Goal: Communication & Community: Answer question/provide support

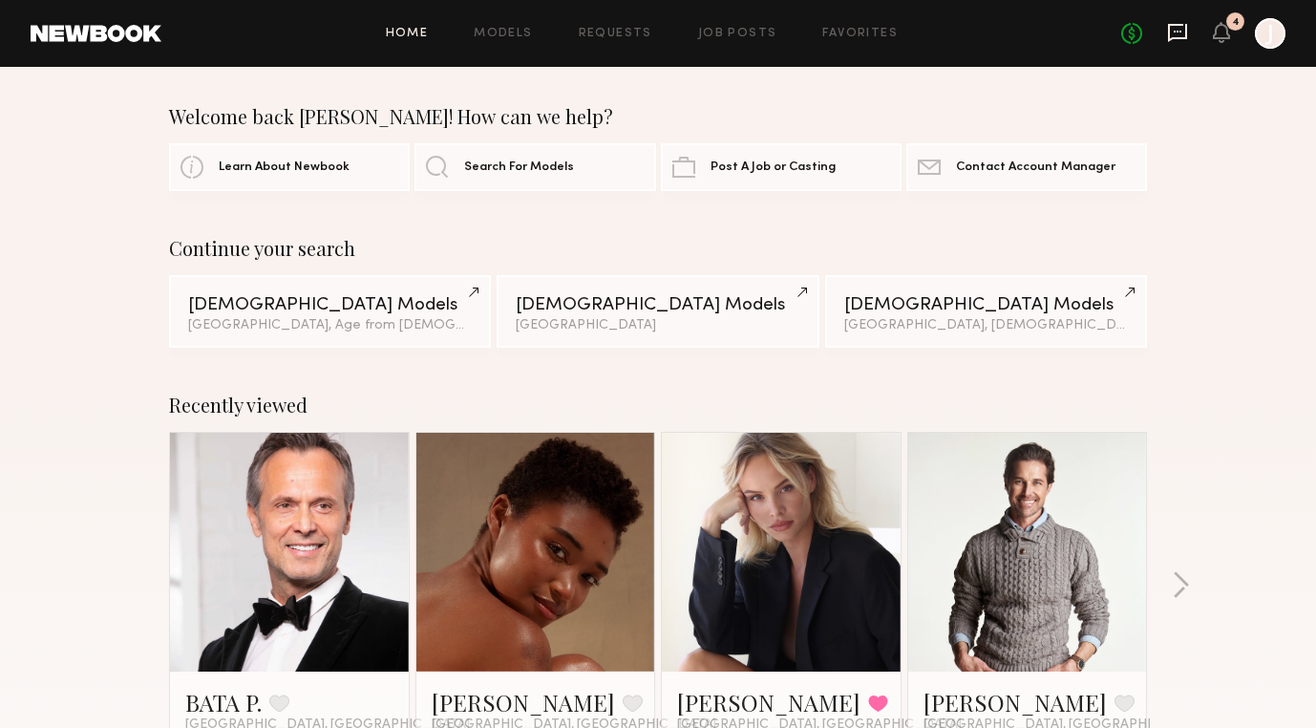
click at [1172, 35] on icon at bounding box center [1177, 32] width 21 height 21
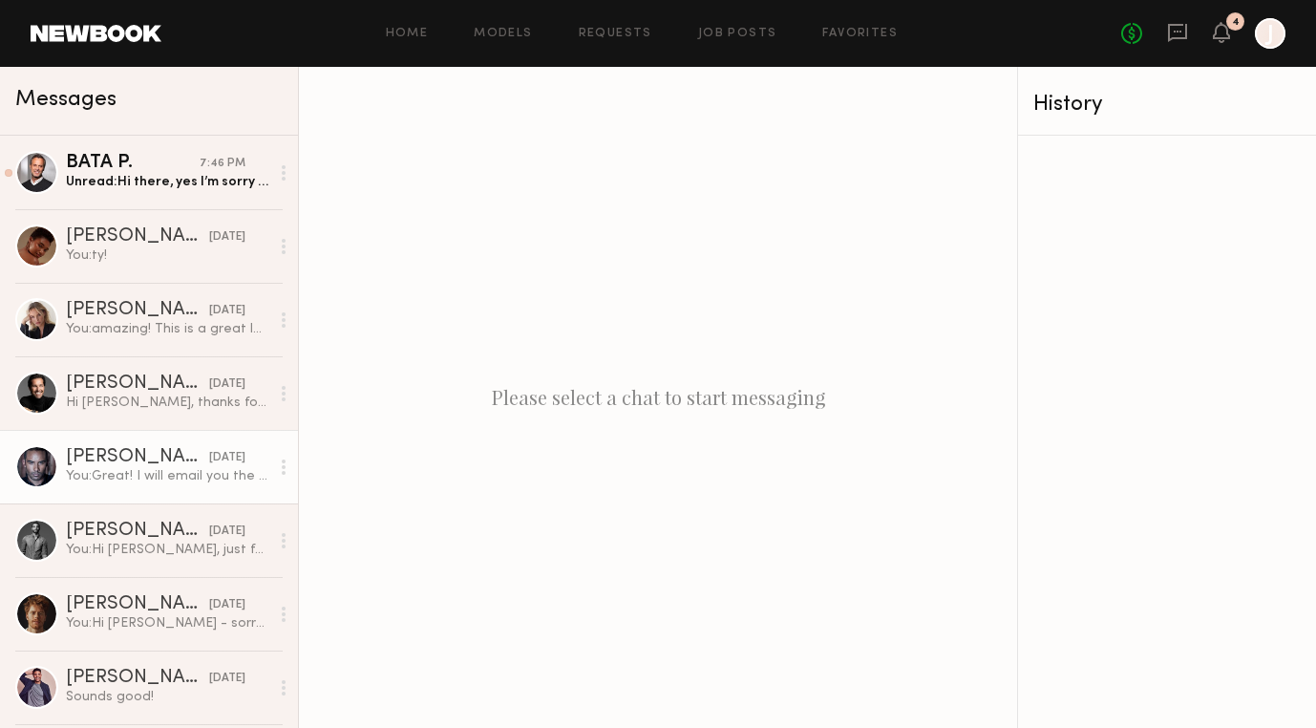
click at [137, 468] on div "You: Great! I will email you the call sheet at the top of next week. Looking fo…" at bounding box center [167, 476] width 203 height 18
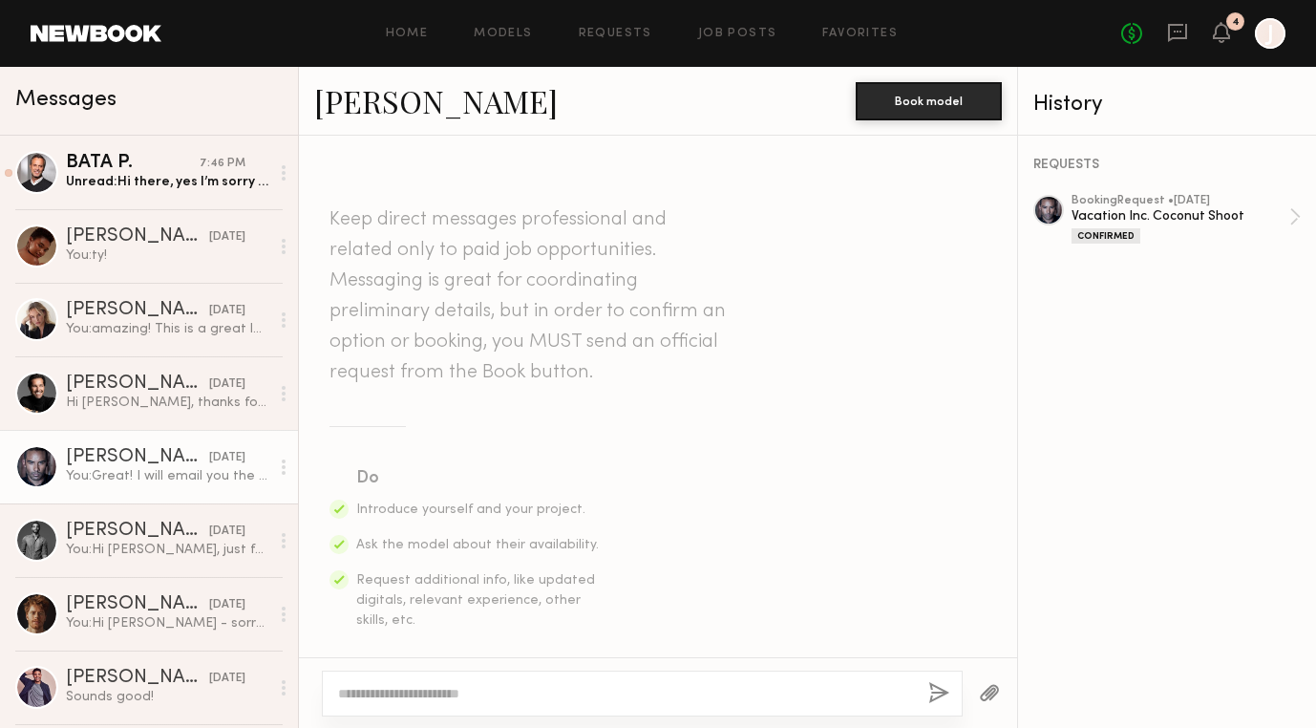
scroll to position [1410, 0]
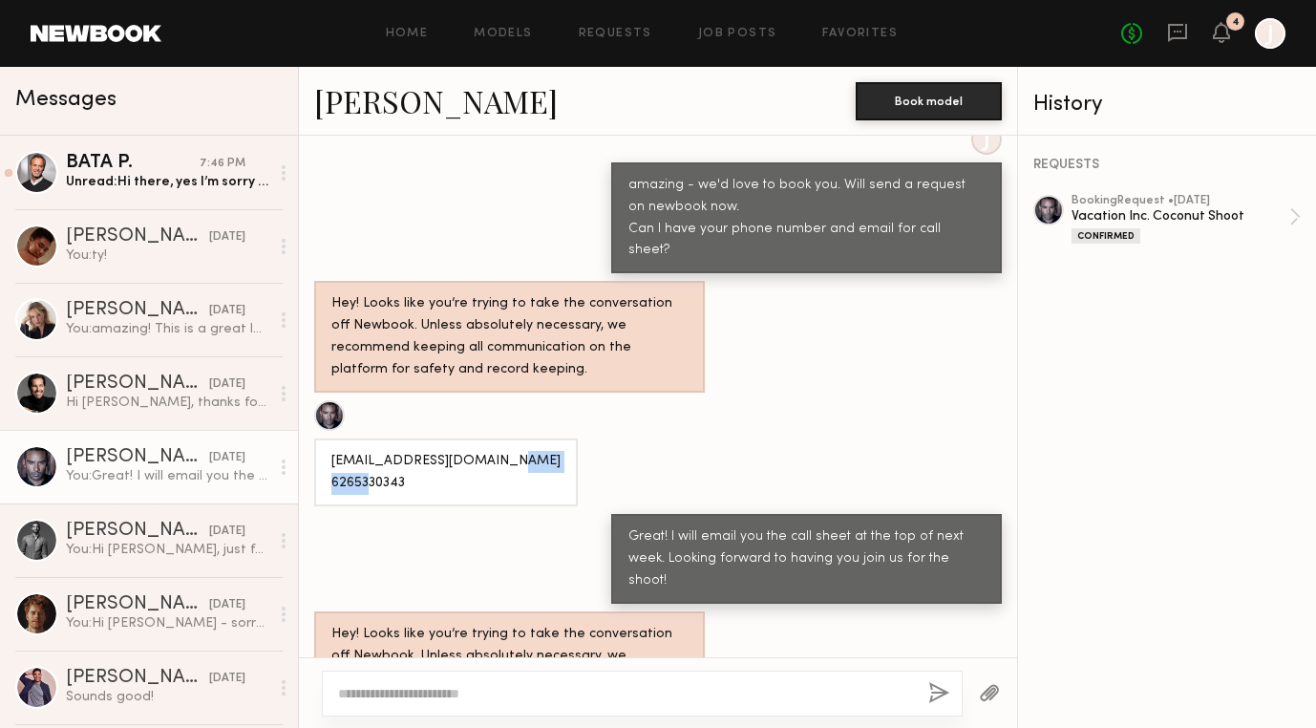
drag, startPoint x: 417, startPoint y: 426, endPoint x: 325, endPoint y: 427, distance: 92.6
click at [325, 438] on div "Rickkyjohnson@gmail.com 6265330343" at bounding box center [446, 472] width 264 height 68
copy div "6265330343"
drag, startPoint x: 497, startPoint y: 399, endPoint x: 329, endPoint y: 406, distance: 167.2
click at [329, 438] on div "Rickkyjohnson@gmail.com 6265330343" at bounding box center [446, 472] width 264 height 68
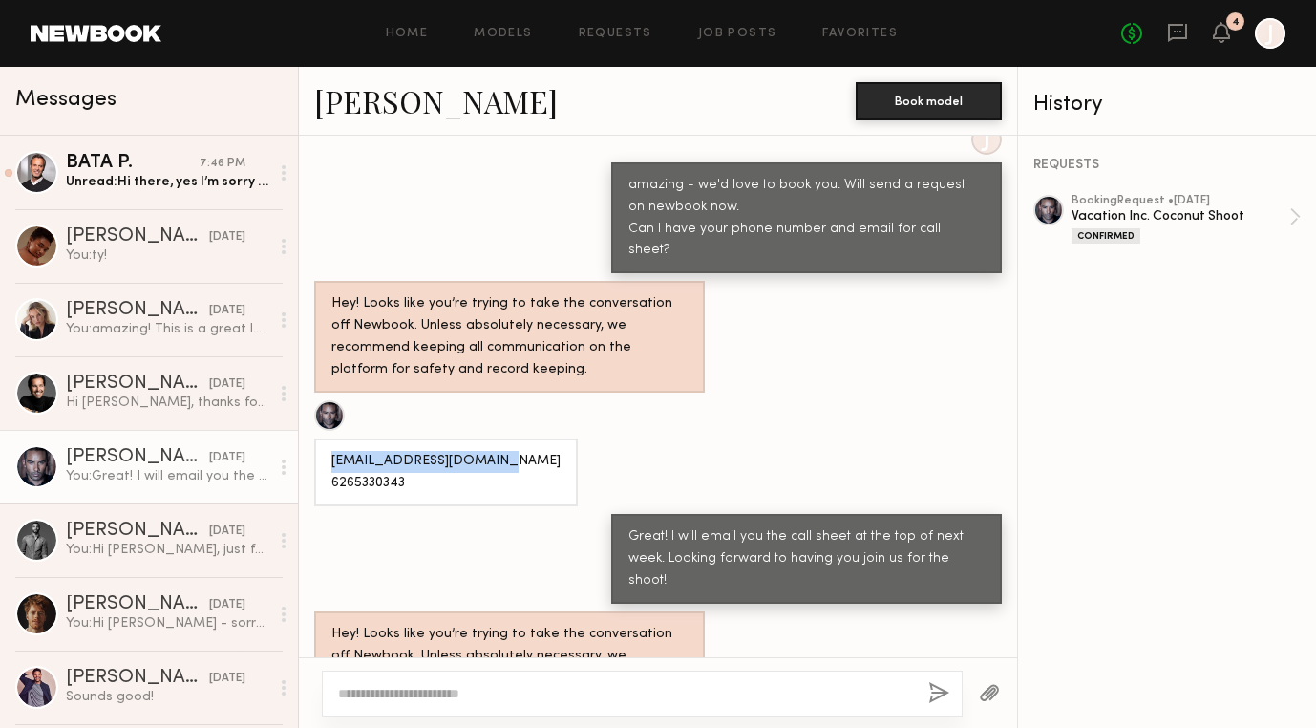
copy div "Rickkyjohnson@gmail.com"
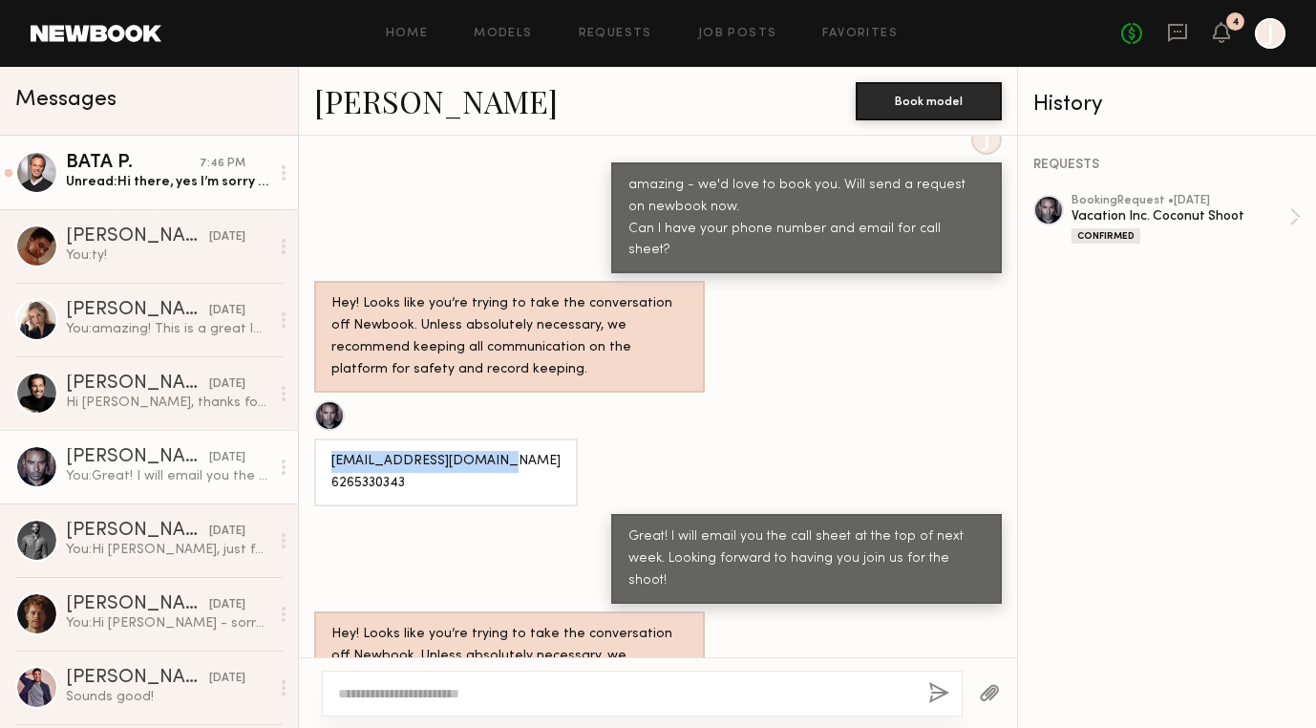
click at [169, 191] on link "BATA P. 7:46 PM Unread: Hi there, yes I’m sorry it was a typo:) The 17th it is …" at bounding box center [149, 173] width 298 height 74
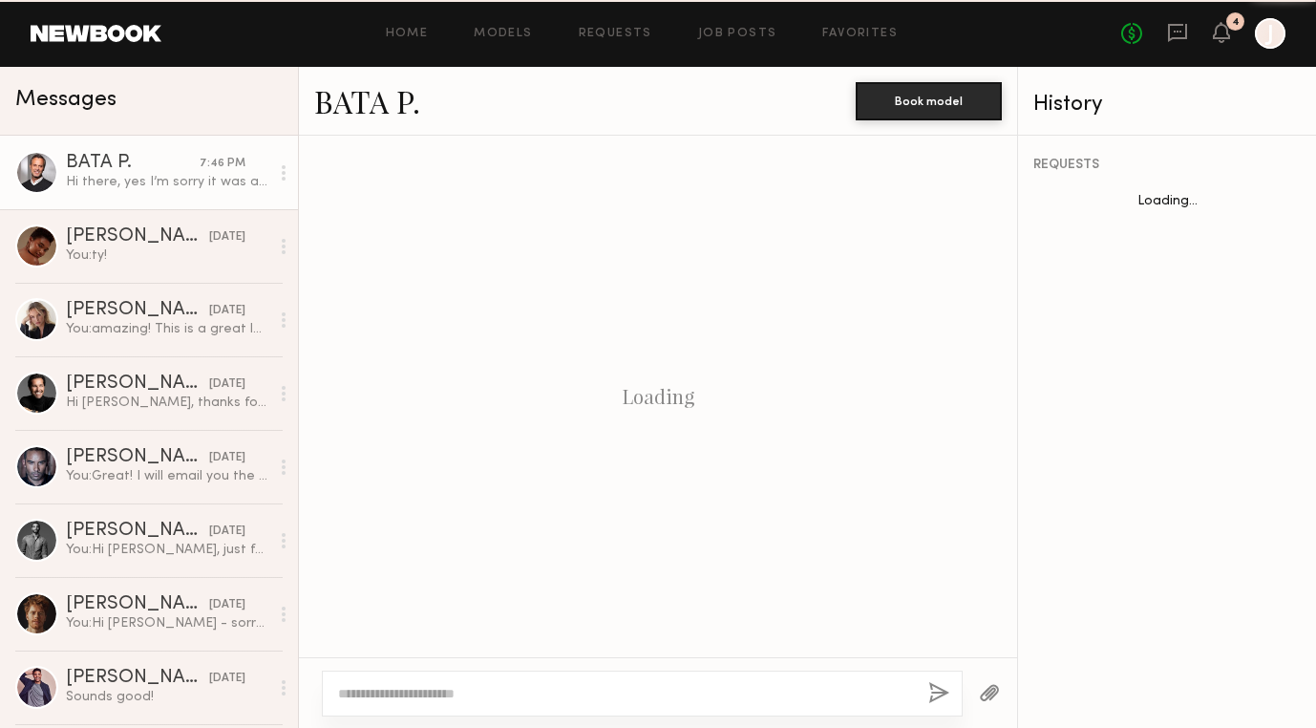
scroll to position [1360, 0]
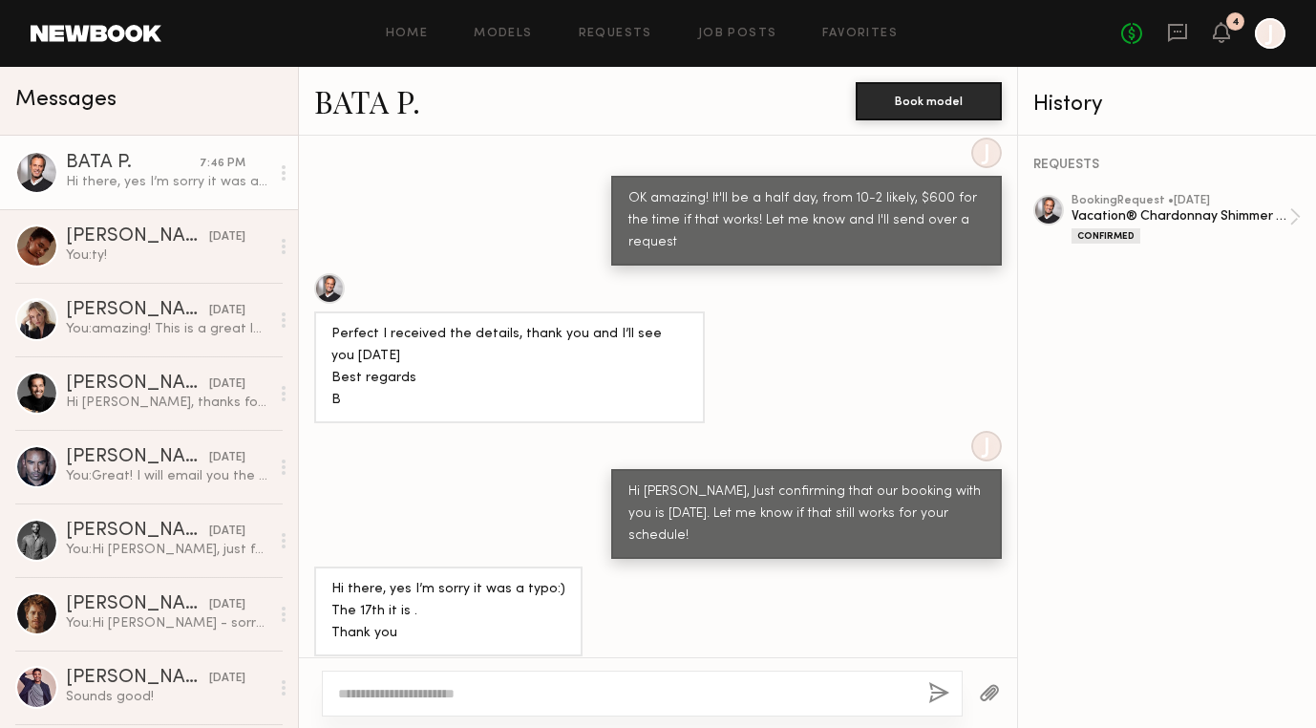
click at [422, 698] on textarea at bounding box center [625, 693] width 575 height 19
type textarea "*"
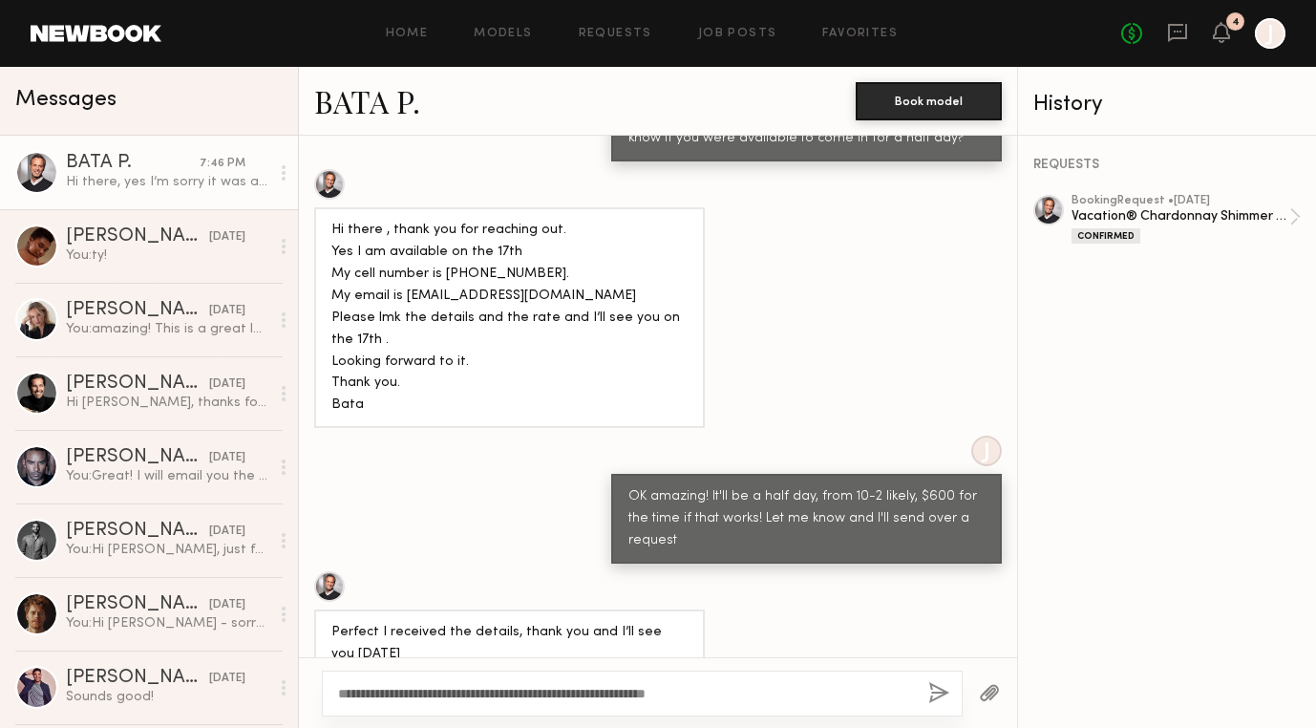
scroll to position [1059, 0]
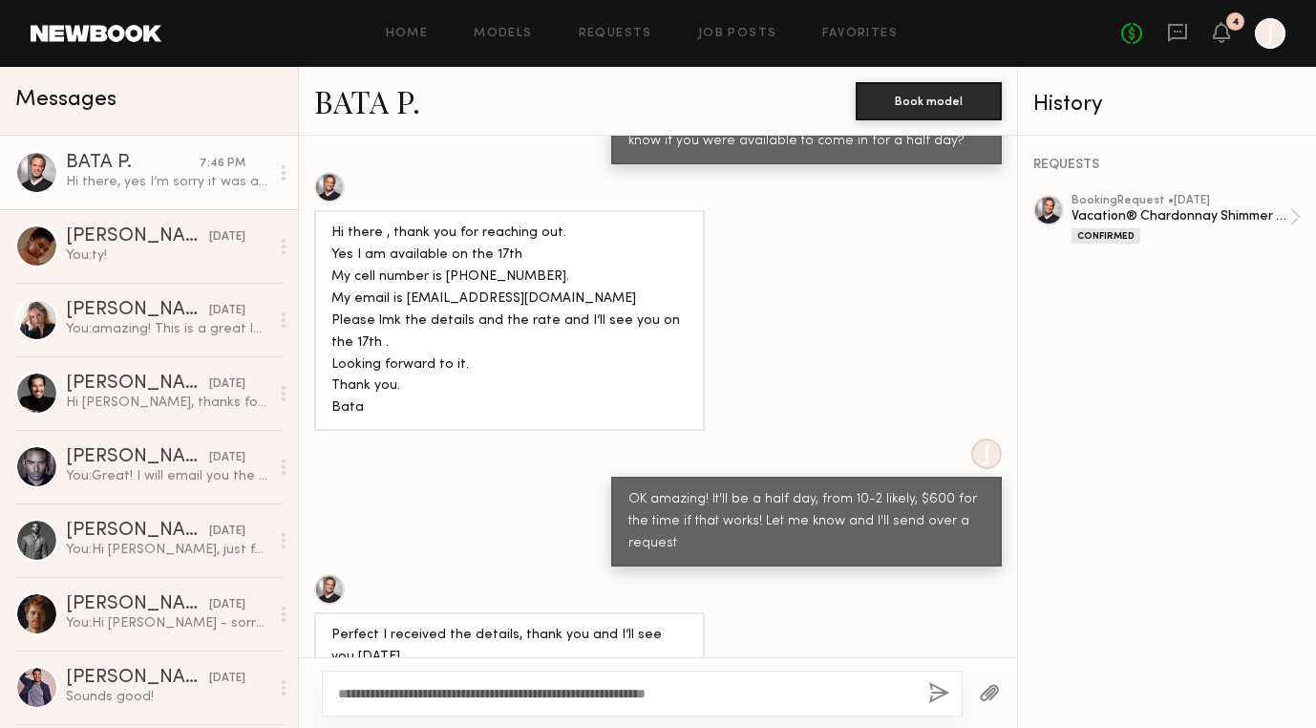
type textarea "**********"
drag, startPoint x: 528, startPoint y: 279, endPoint x: 439, endPoint y: 264, distance: 89.9
click at [439, 264] on div "Hi there , thank you for reaching out. Yes I am available on the 17th My cell n…" at bounding box center [509, 321] width 356 height 198
copy div "917-297-5674. My email is batanp@gmail.com"
click at [935, 680] on div "**********" at bounding box center [642, 693] width 641 height 46
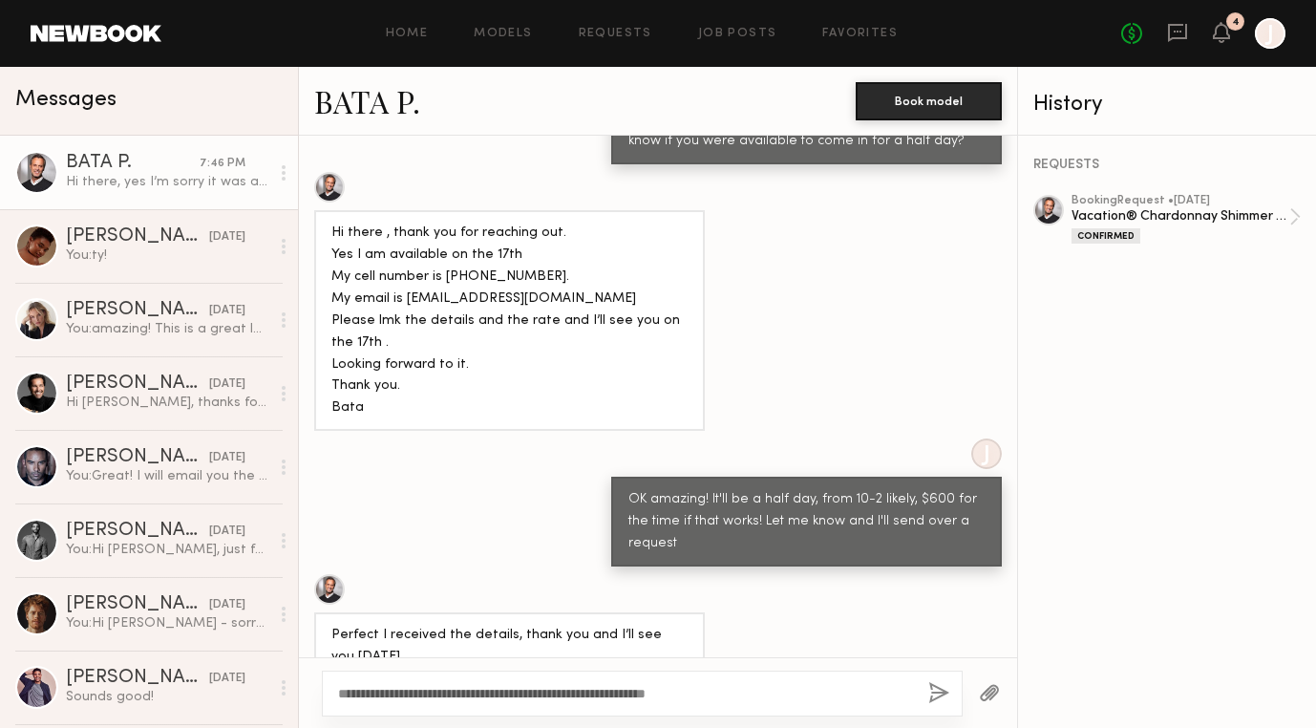
click at [935, 687] on button "button" at bounding box center [938, 694] width 21 height 24
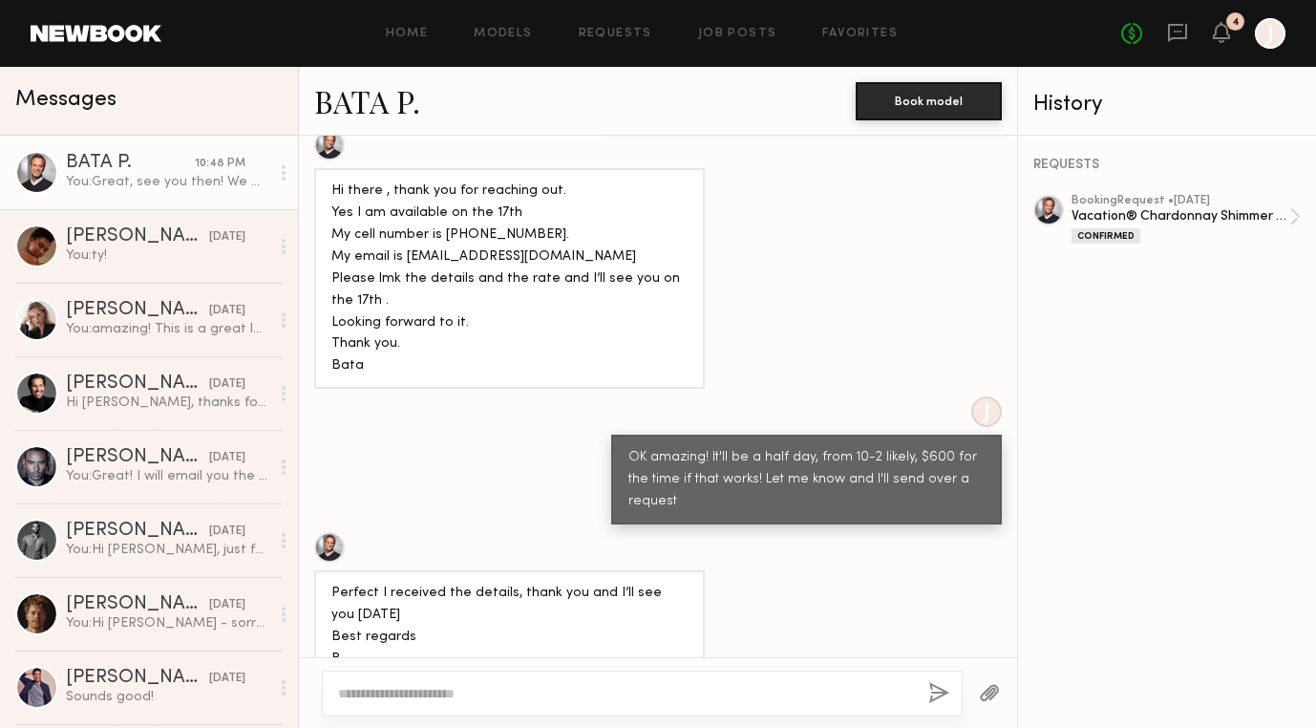
scroll to position [1103, 0]
click at [1104, 228] on div "Confirmed" at bounding box center [1105, 235] width 69 height 15
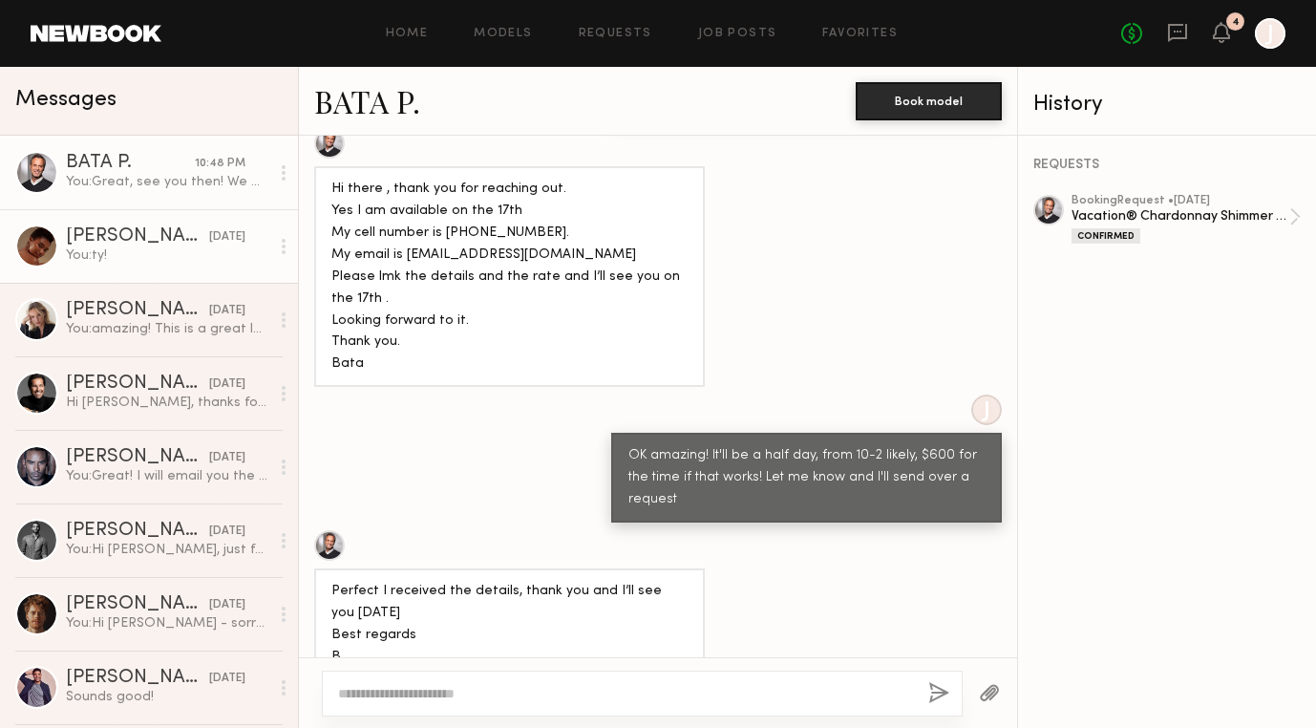
click at [180, 251] on div "You: ty!" at bounding box center [167, 255] width 203 height 18
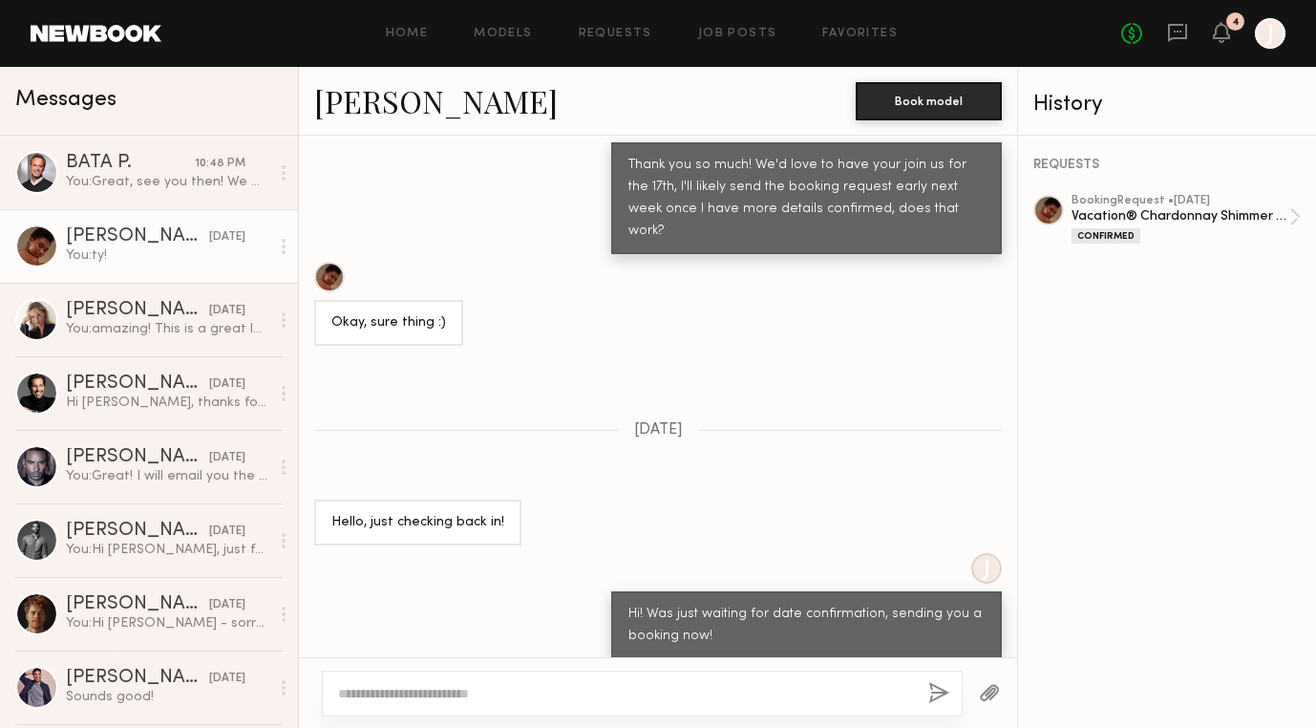
scroll to position [4690, 0]
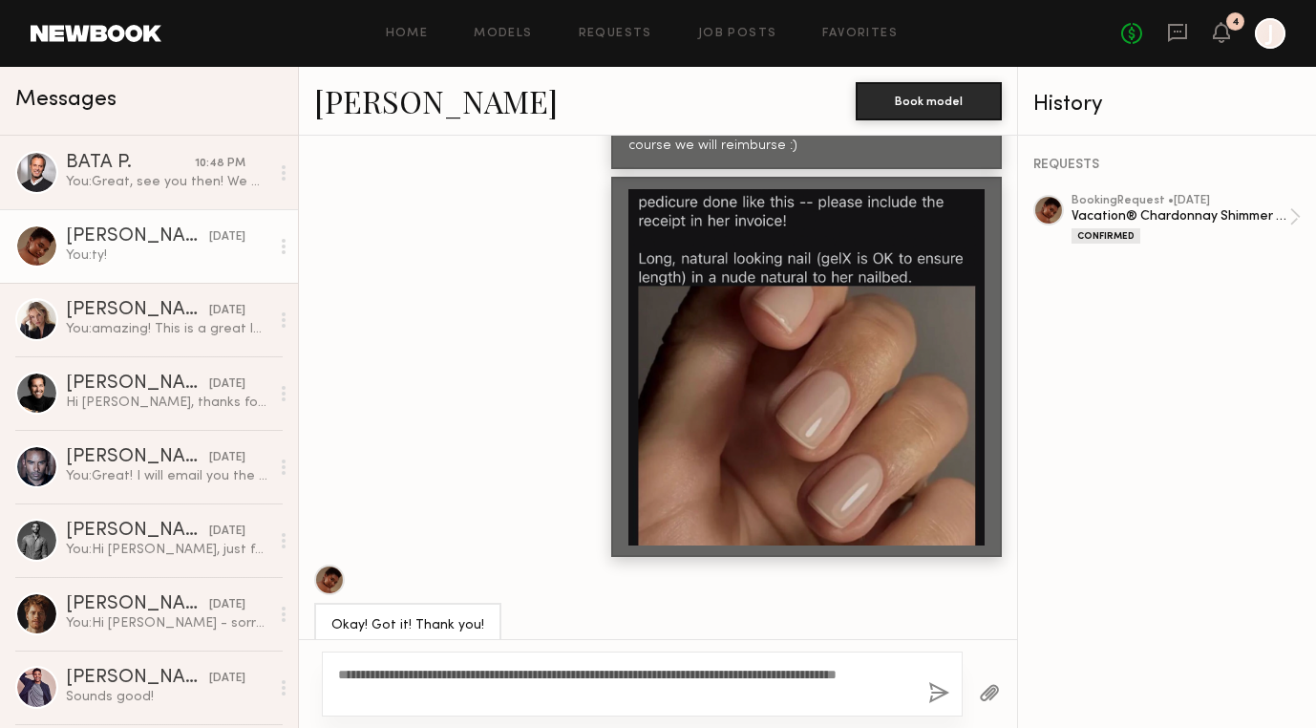
type textarea "**********"
click at [938, 694] on button "button" at bounding box center [938, 694] width 21 height 24
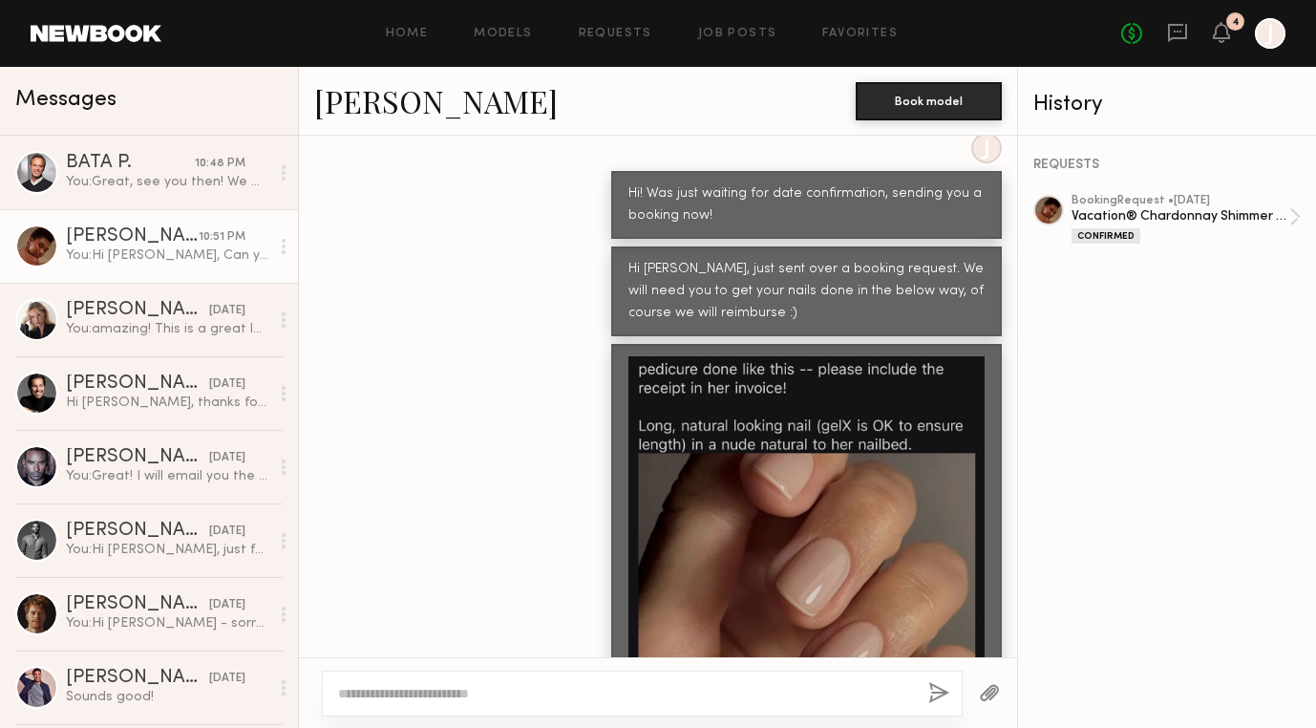
scroll to position [5067, 0]
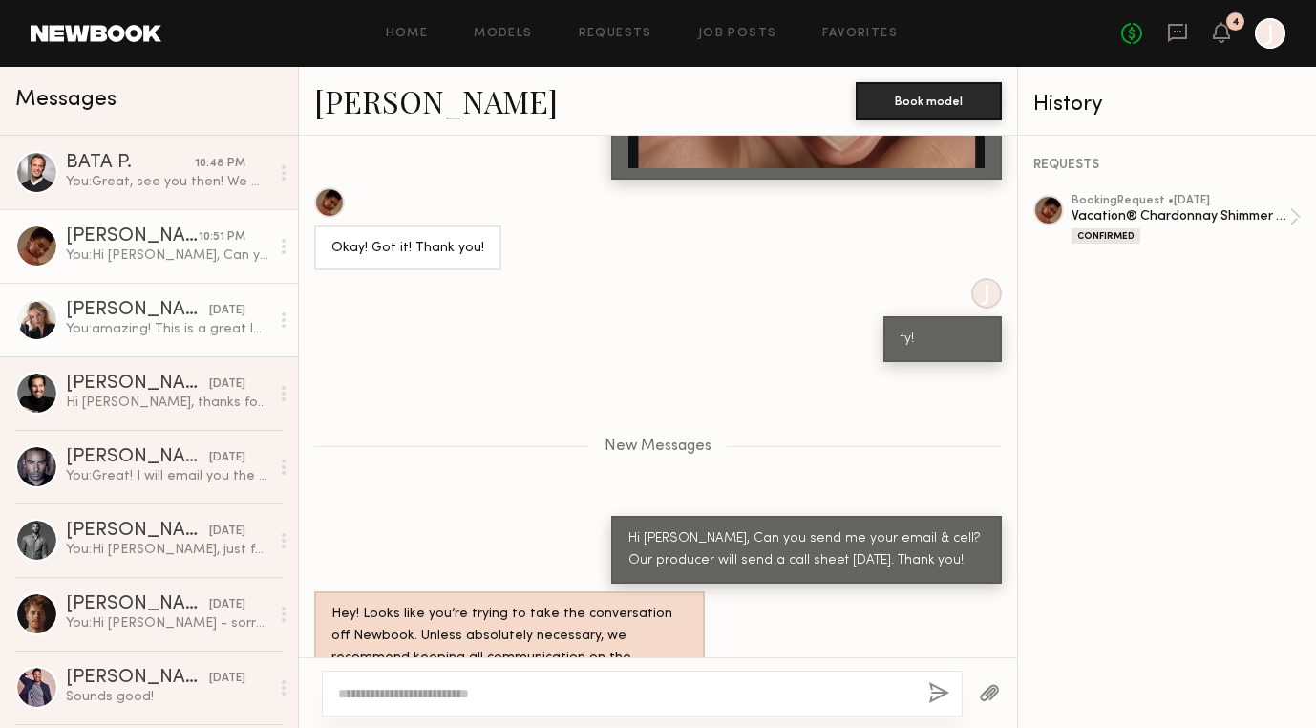
click at [89, 294] on link "Klaudia S. yesterday You: amazing! This is a great length, ty!" at bounding box center [149, 320] width 298 height 74
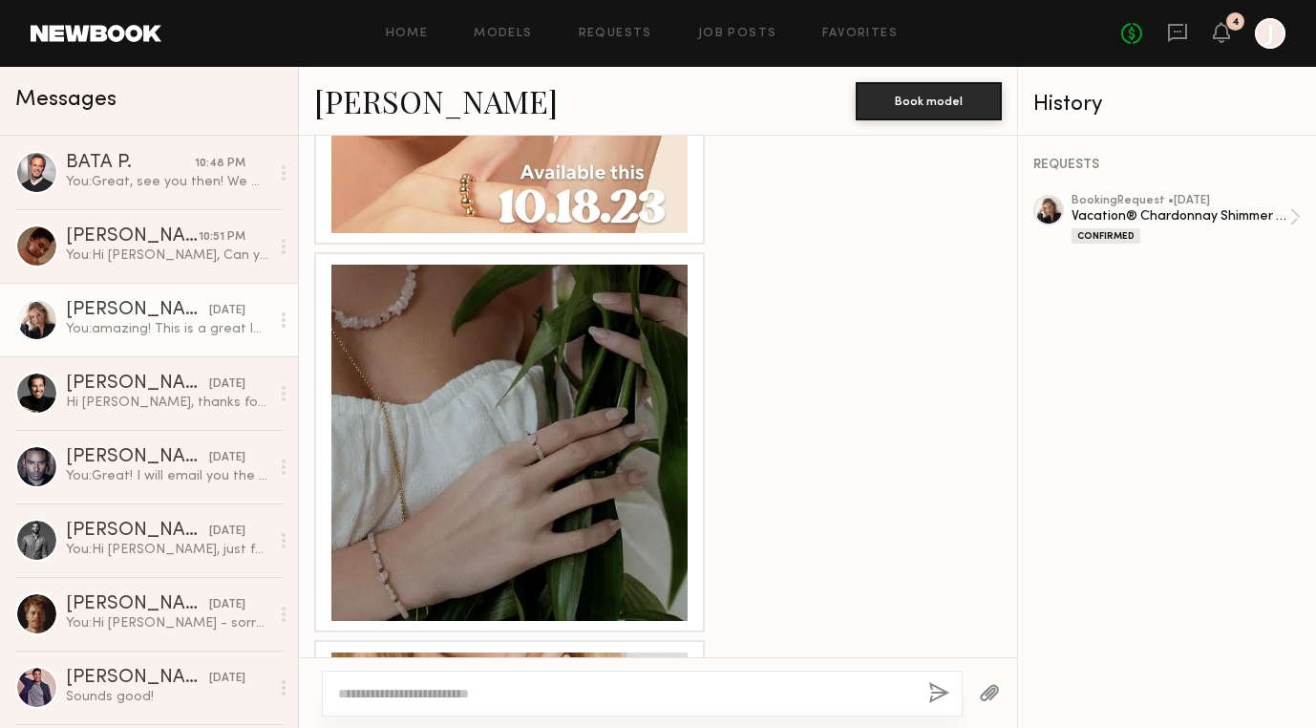
scroll to position [4015, 0]
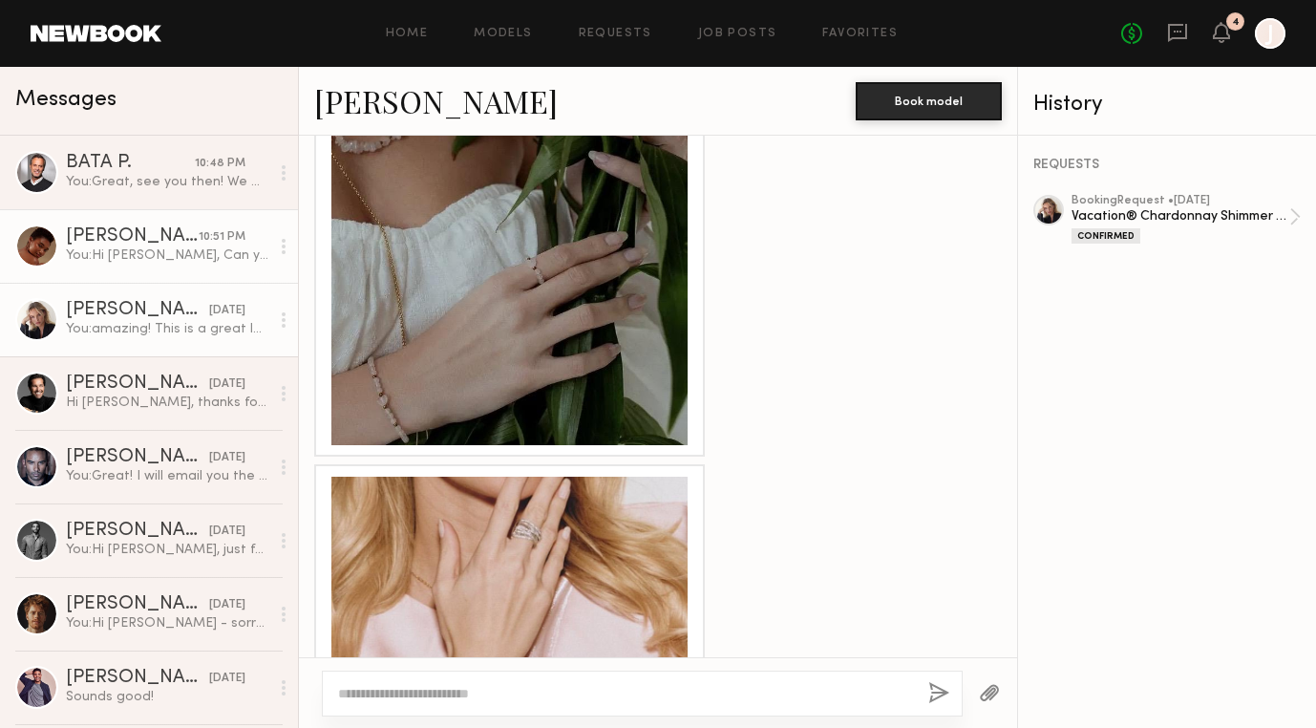
click at [159, 264] on link "Sherica S. 10:51 PM You: Hi Sherica, Can you send me your email & cell? Our pro…" at bounding box center [149, 246] width 298 height 74
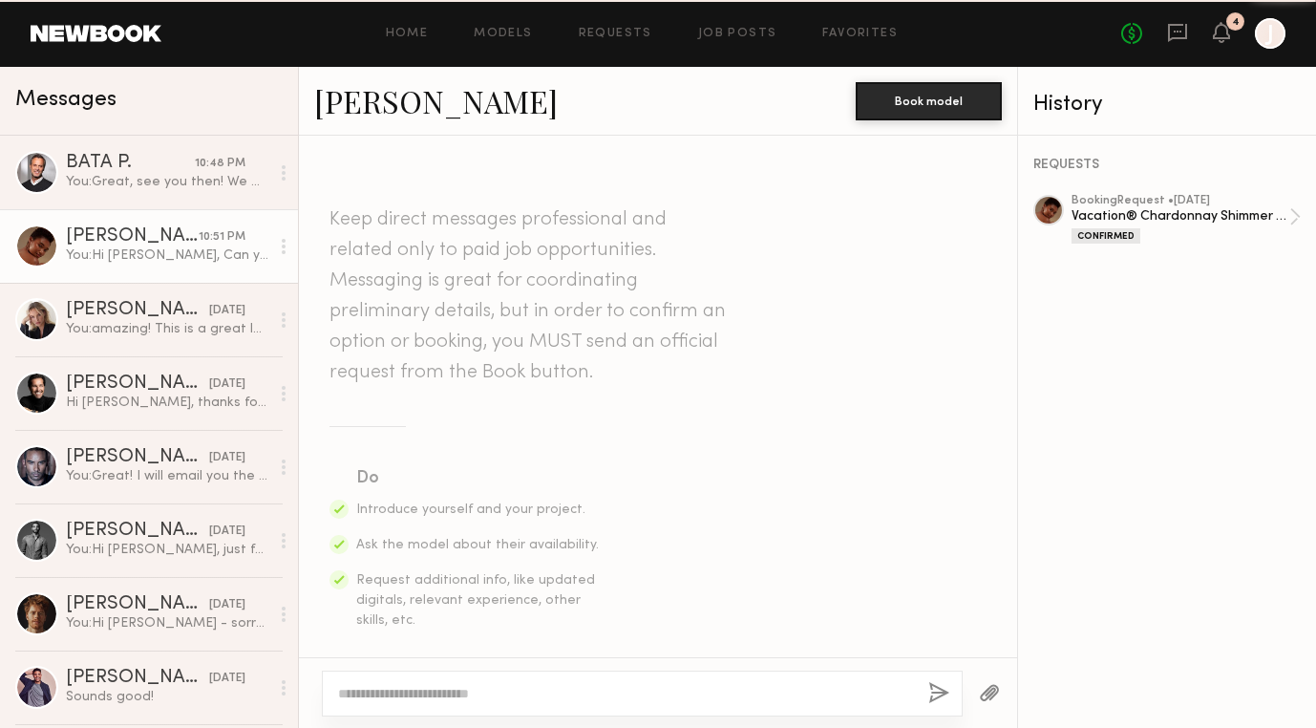
scroll to position [4922, 0]
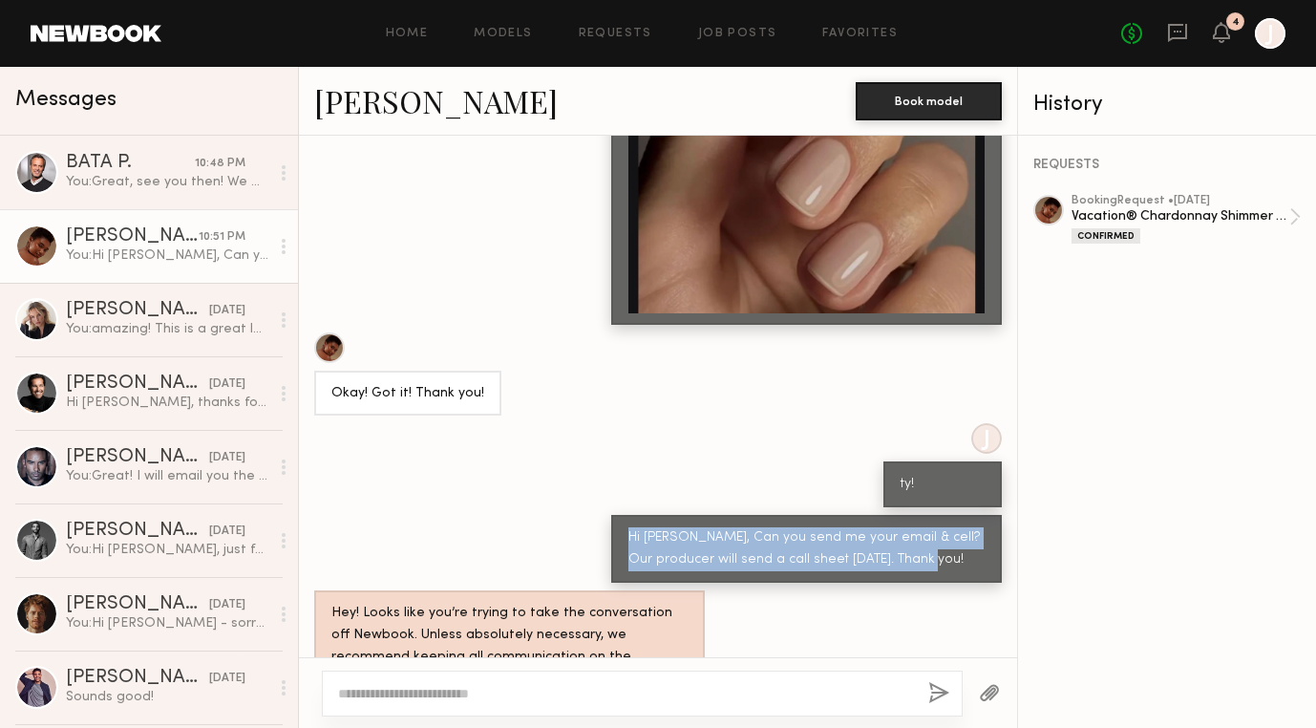
drag, startPoint x: 957, startPoint y: 498, endPoint x: 626, endPoint y: 472, distance: 331.5
click at [626, 515] on div "Hi Sherica, Can you send me your email & cell? Our producer will send a call sh…" at bounding box center [806, 549] width 391 height 68
copy div "Hi Sherica, Can you send me your email & cell? Our producer will send a call sh…"
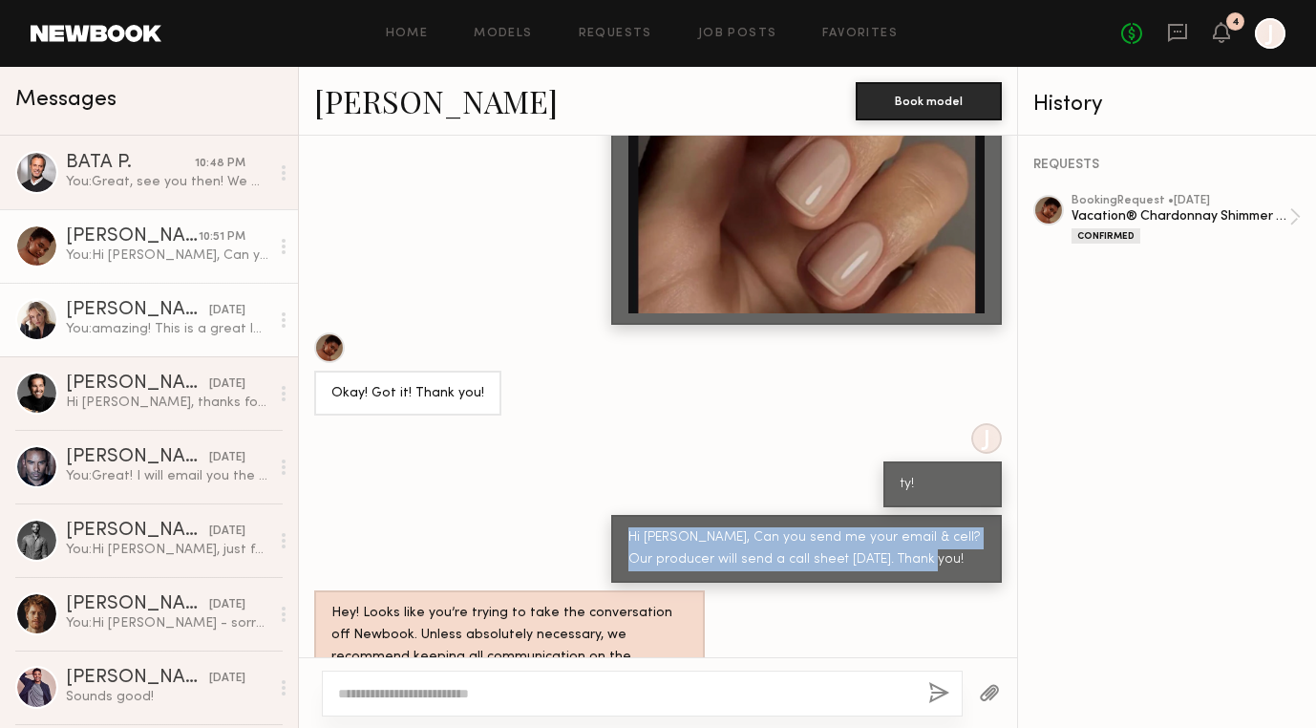
click at [143, 321] on div "You: amazing! This is a great length, ty!" at bounding box center [167, 329] width 203 height 18
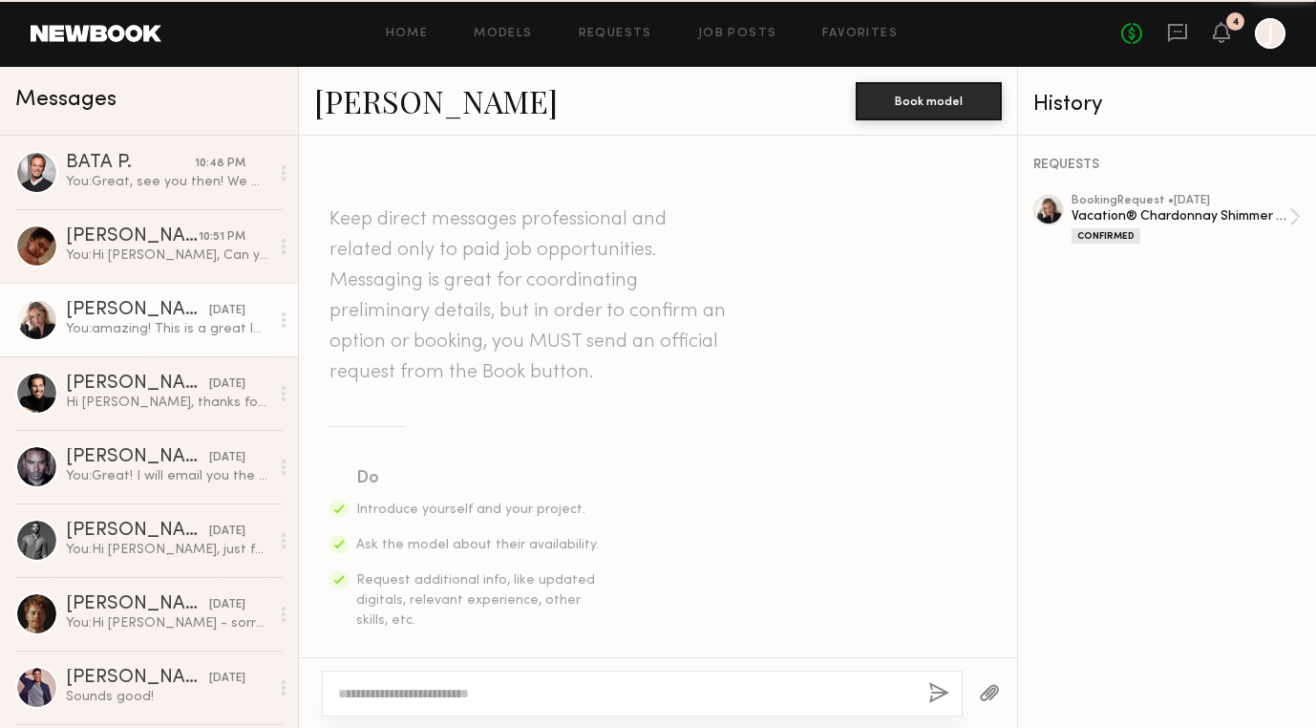
scroll to position [7854, 0]
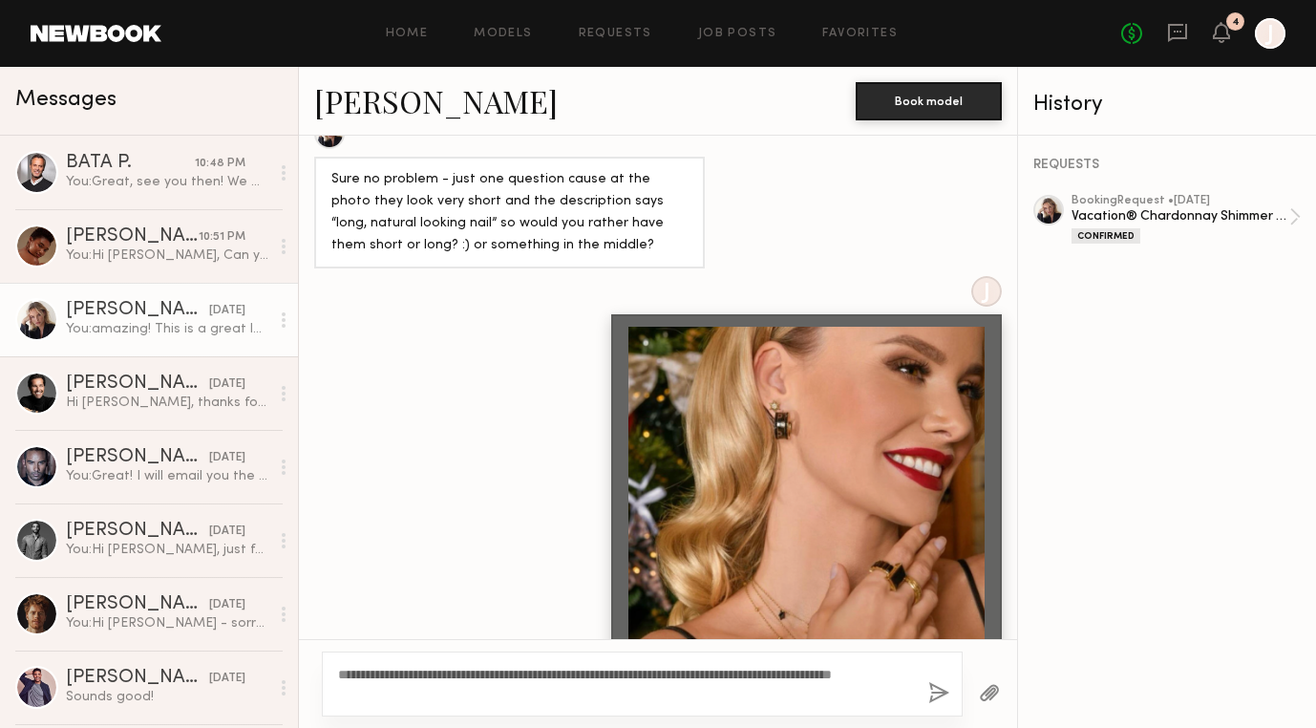
click at [366, 670] on textarea "**********" at bounding box center [625, 684] width 575 height 38
type textarea "**********"
click at [930, 688] on button "button" at bounding box center [938, 694] width 21 height 24
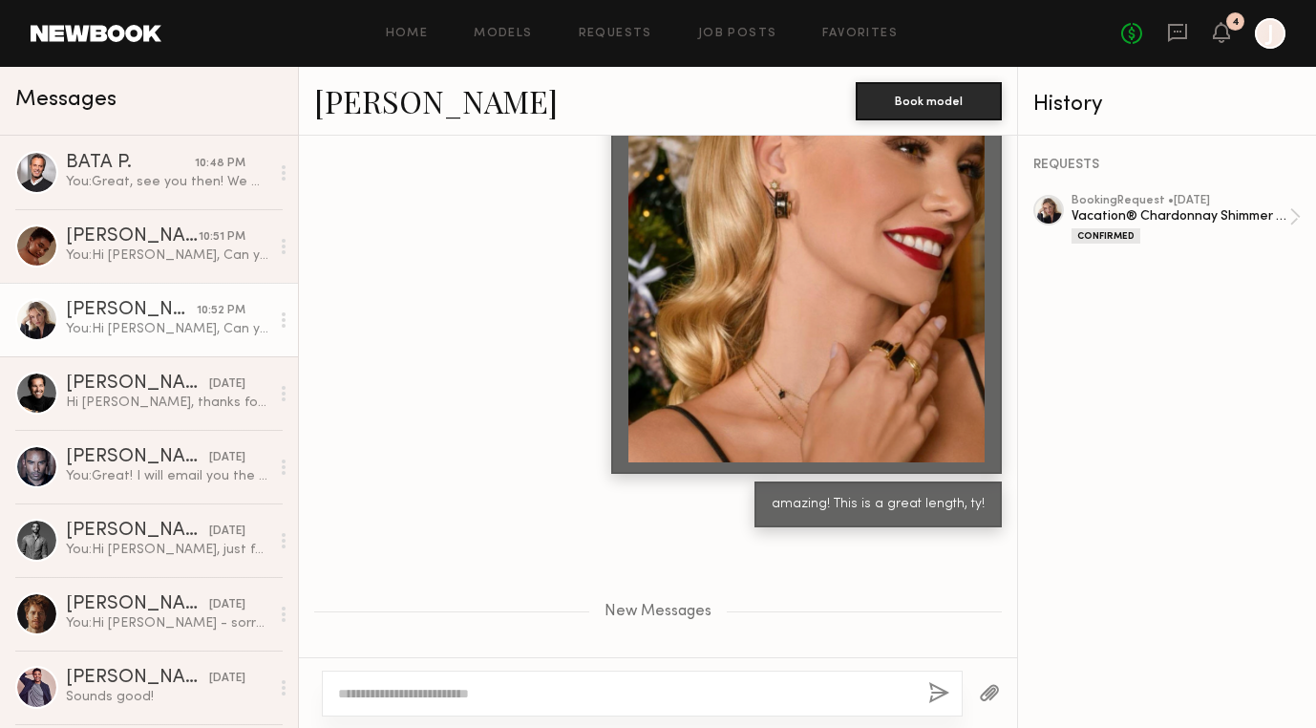
scroll to position [8194, 0]
